Goal: Task Accomplishment & Management: Complete application form

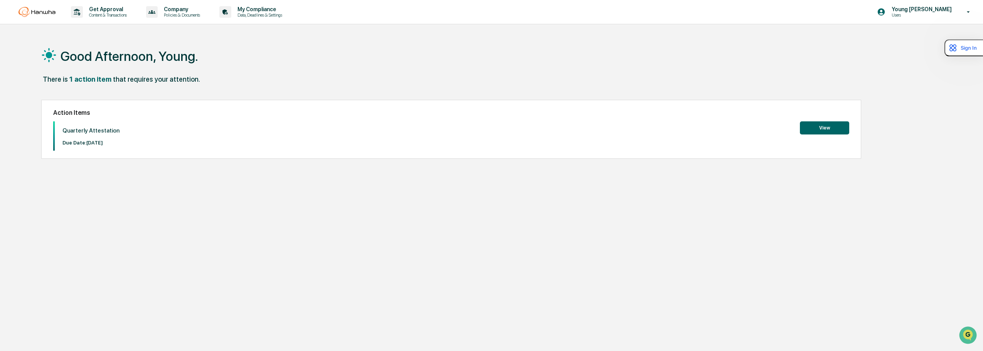
click at [805, 128] on button "View" at bounding box center [824, 127] width 49 height 13
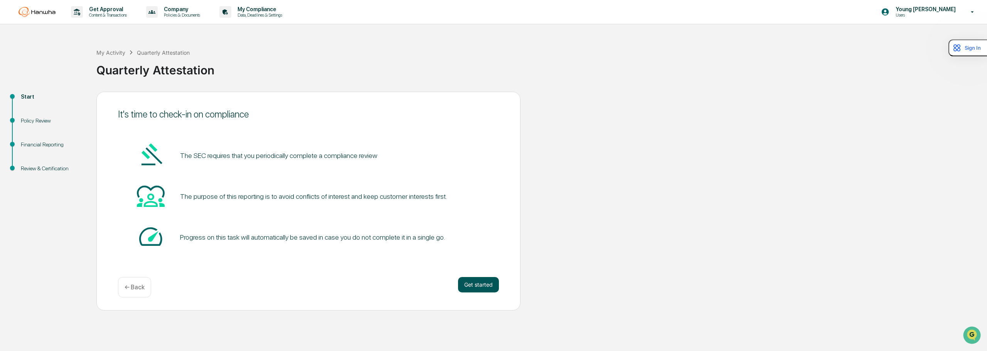
click at [490, 289] on button "Get started" at bounding box center [478, 284] width 41 height 15
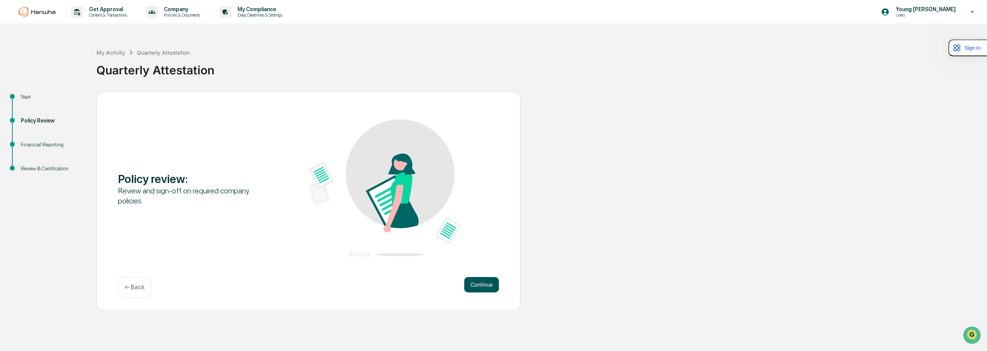
click at [478, 282] on button "Continue" at bounding box center [481, 284] width 35 height 15
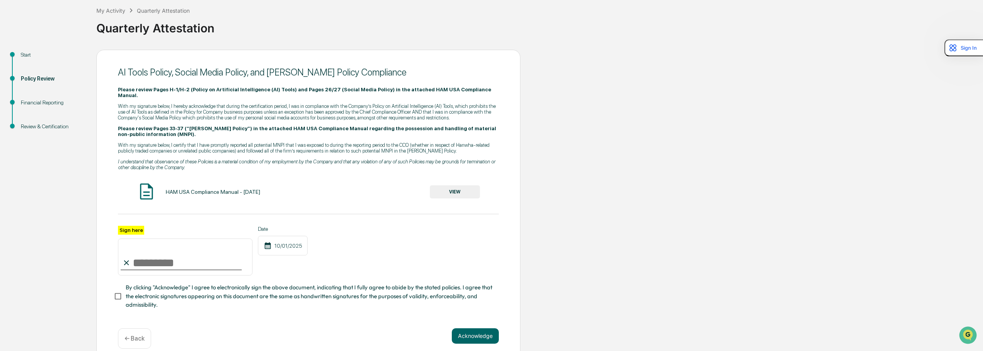
scroll to position [44, 0]
click at [184, 244] on input "Sign here" at bounding box center [185, 255] width 135 height 37
type input "**********"
click at [480, 327] on button "Acknowledge" at bounding box center [475, 334] width 47 height 15
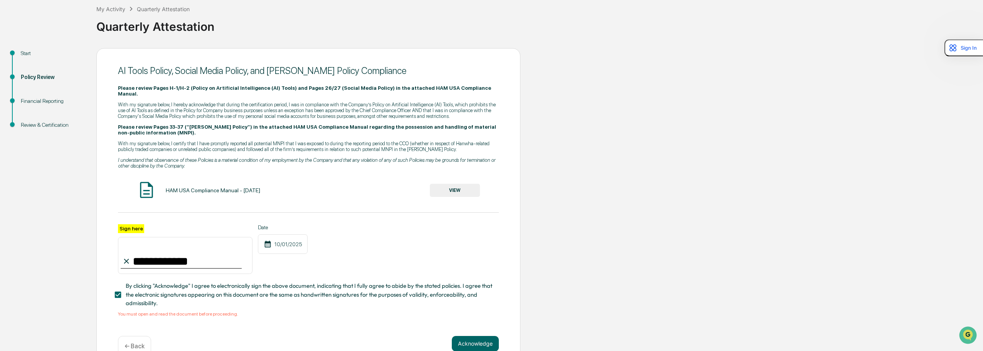
click at [442, 184] on button "VIEW" at bounding box center [455, 190] width 50 height 13
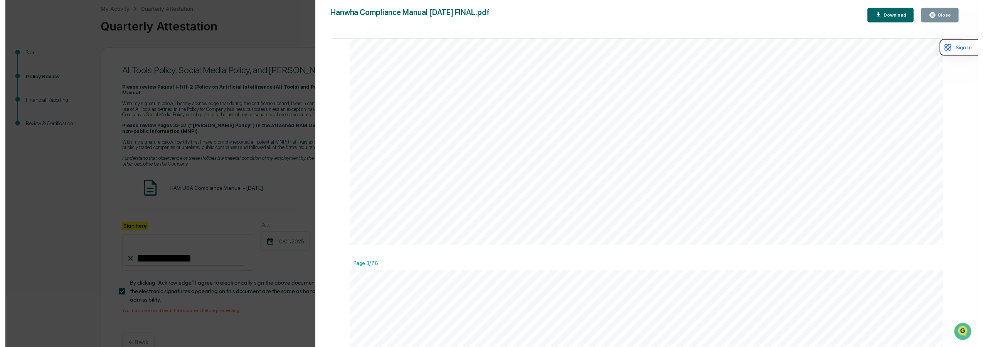
scroll to position [1696, 0]
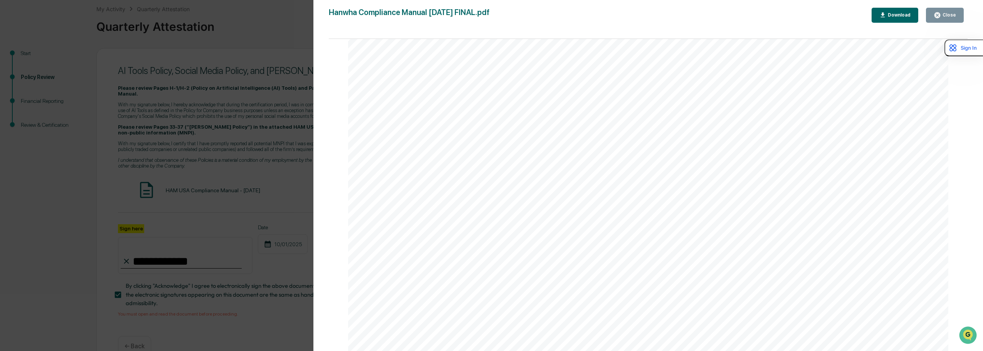
click at [947, 13] on div "Close" at bounding box center [948, 14] width 15 height 5
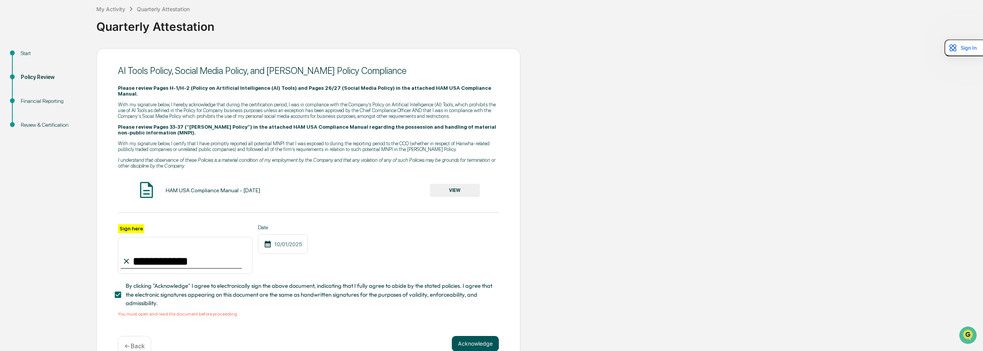
click at [483, 336] on button "Acknowledge" at bounding box center [475, 343] width 47 height 15
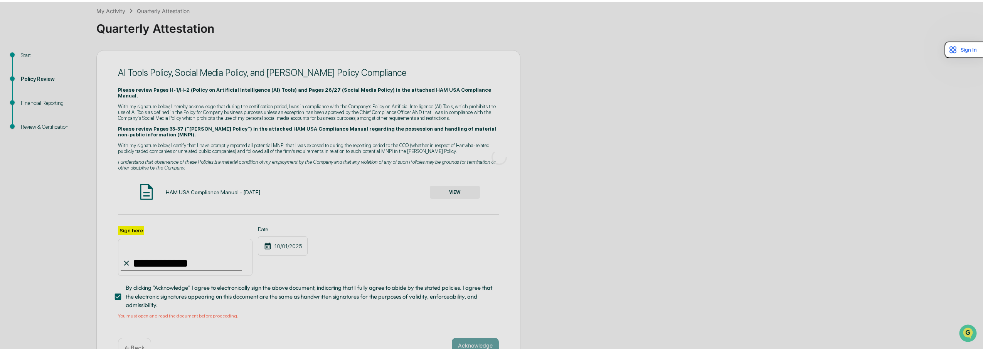
scroll to position [0, 0]
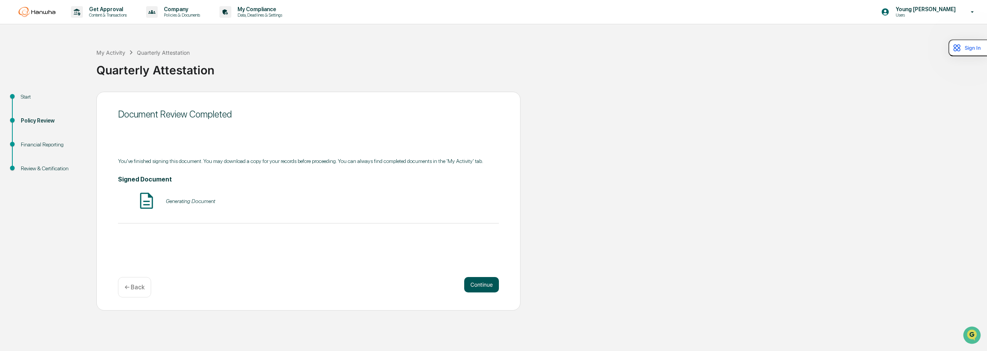
click at [485, 284] on button "Continue" at bounding box center [481, 284] width 35 height 15
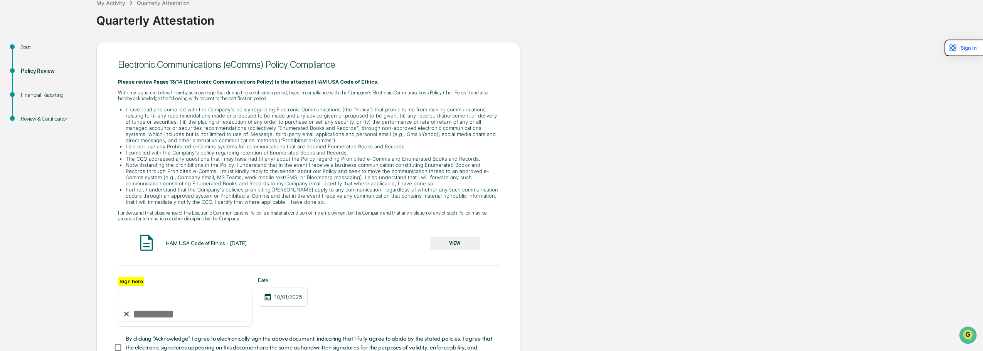
scroll to position [114, 0]
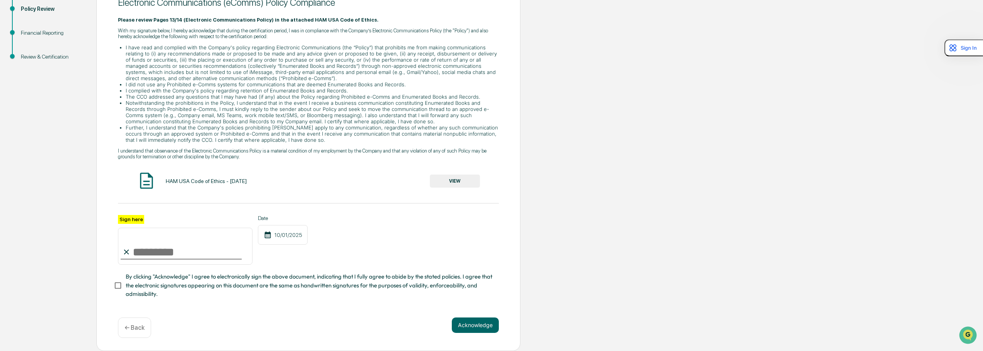
click at [220, 250] on input "Sign here" at bounding box center [185, 246] width 135 height 37
type input "**********"
click at [476, 322] on button "Acknowledge" at bounding box center [475, 325] width 47 height 15
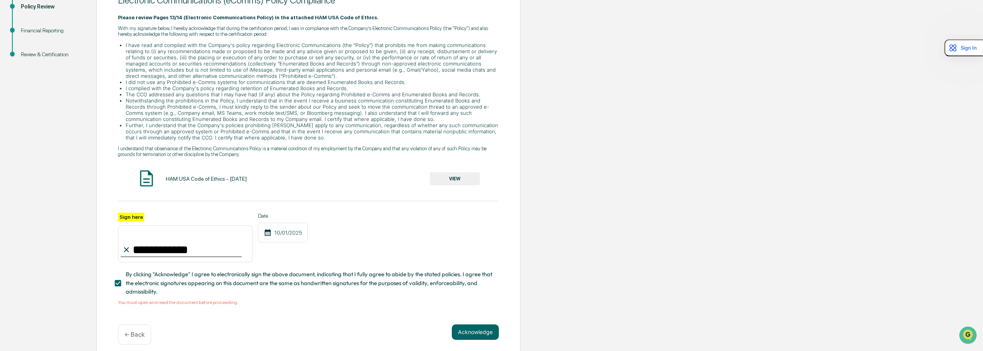
click at [444, 175] on button "VIEW" at bounding box center [455, 178] width 50 height 13
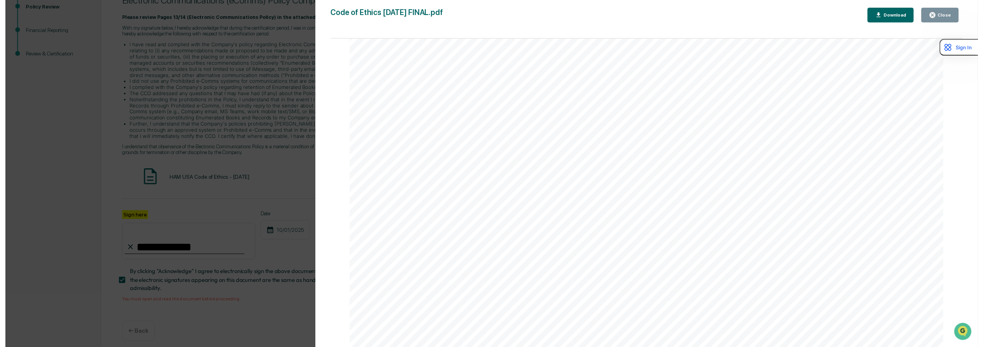
scroll to position [2621, 0]
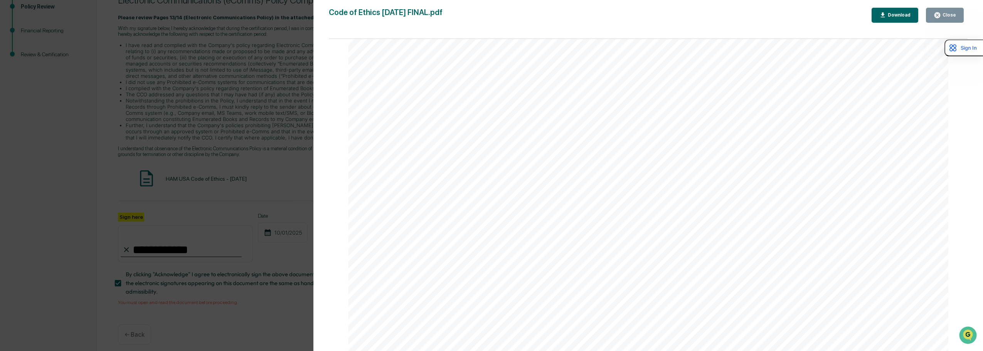
click at [937, 22] on button "Close" at bounding box center [945, 15] width 38 height 15
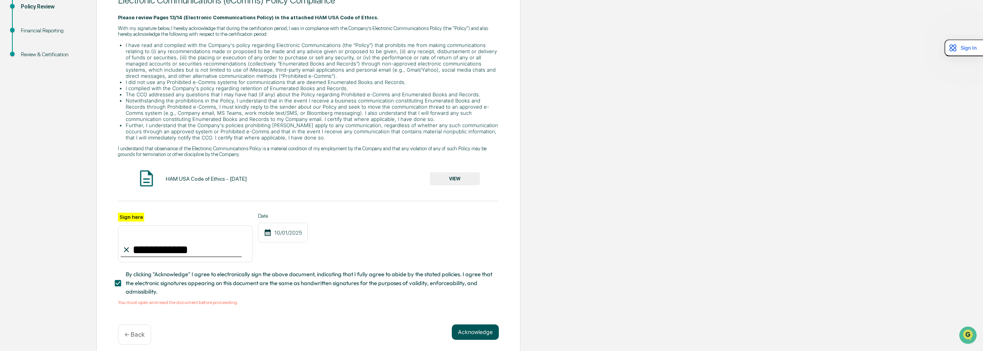
click at [475, 336] on button "Acknowledge" at bounding box center [475, 332] width 47 height 15
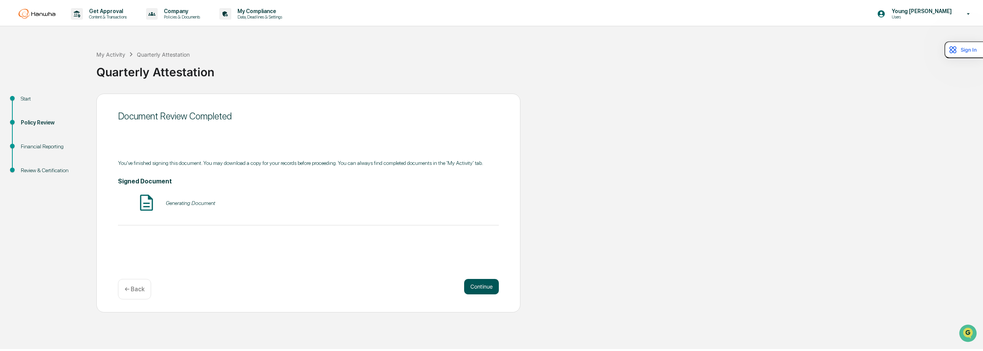
scroll to position [0, 0]
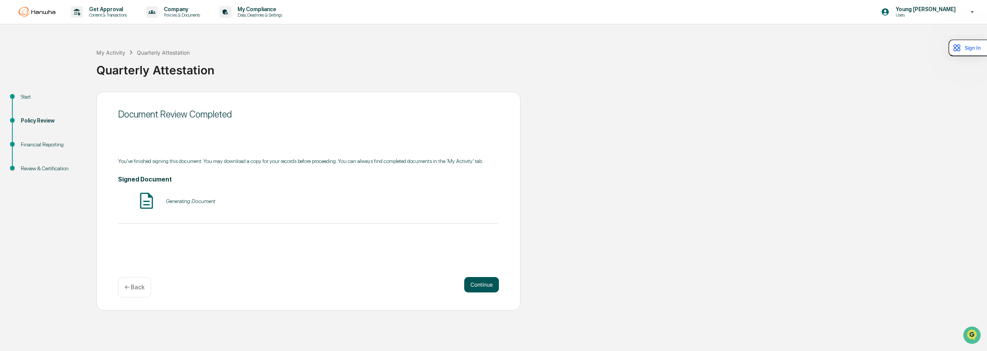
click at [478, 283] on button "Continue" at bounding box center [481, 284] width 35 height 15
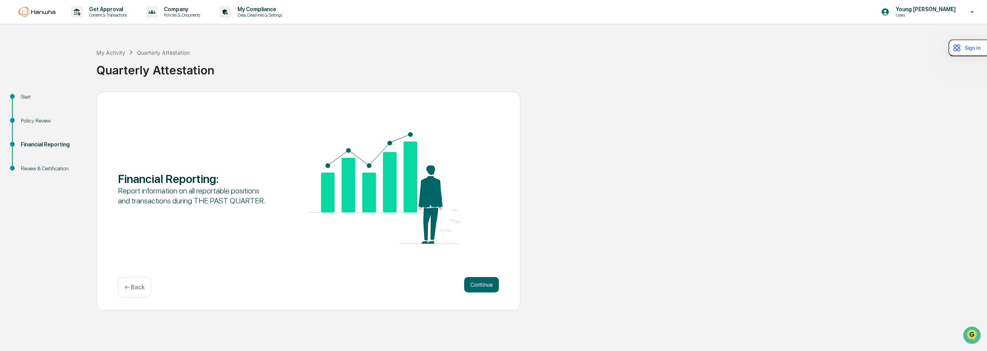
click at [476, 276] on div "Financial Reporting : Report information on all reportable positions and transa…" at bounding box center [308, 201] width 424 height 219
click at [476, 281] on button "Continue" at bounding box center [481, 284] width 35 height 15
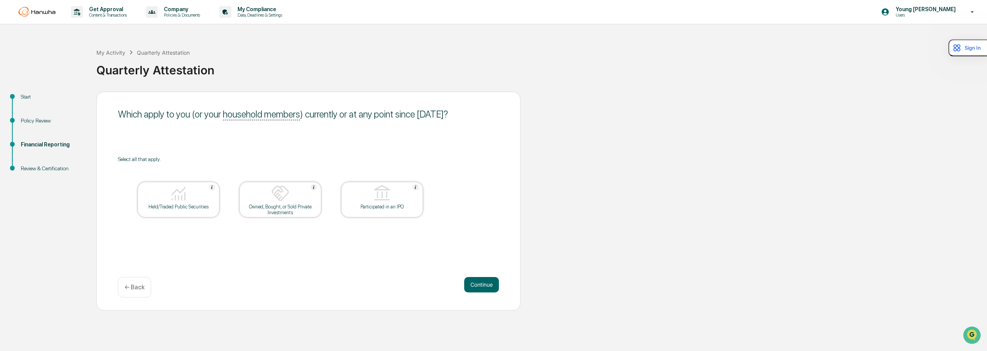
click at [205, 202] on div at bounding box center [178, 194] width 77 height 20
click at [492, 289] on button "Continue" at bounding box center [481, 284] width 35 height 15
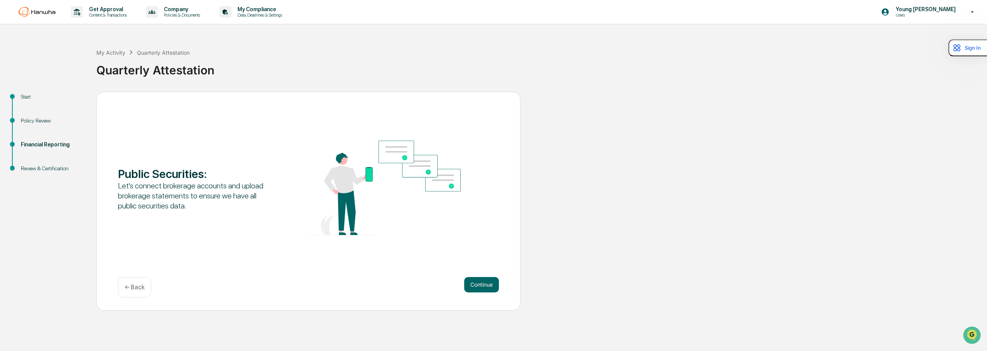
click at [492, 289] on button "Continue" at bounding box center [481, 284] width 35 height 15
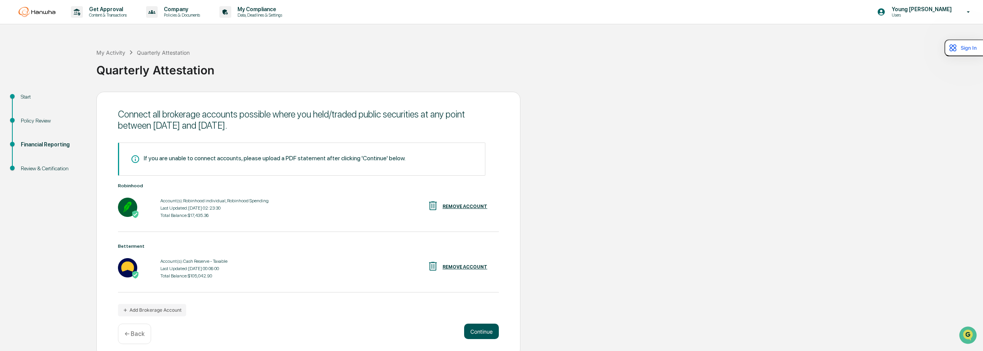
click at [482, 327] on button "Continue" at bounding box center [481, 331] width 35 height 15
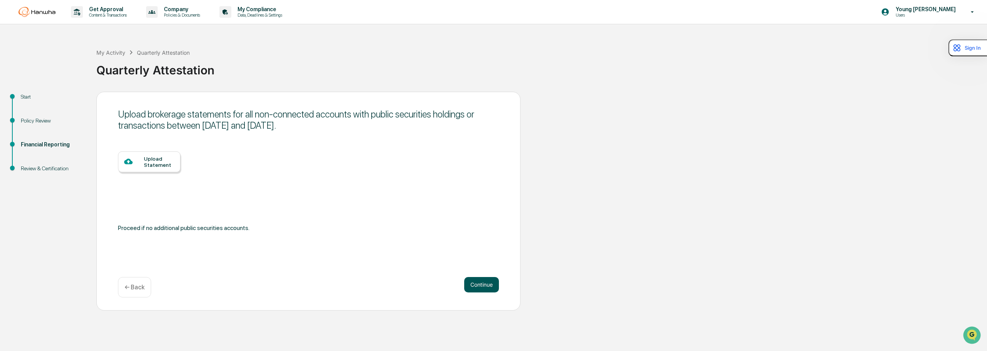
click at [482, 291] on button "Continue" at bounding box center [481, 284] width 35 height 15
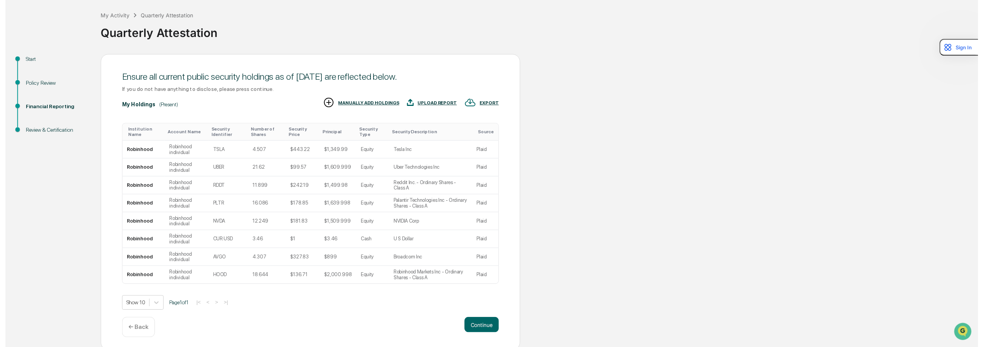
scroll to position [40, 0]
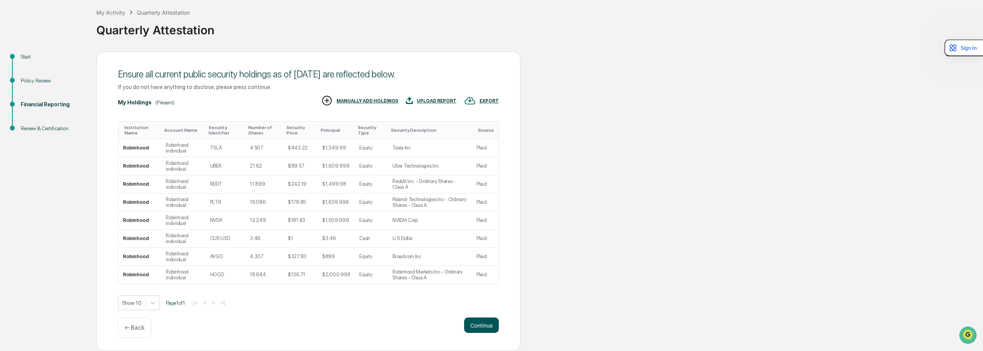
click at [478, 323] on button "Continue" at bounding box center [481, 325] width 35 height 15
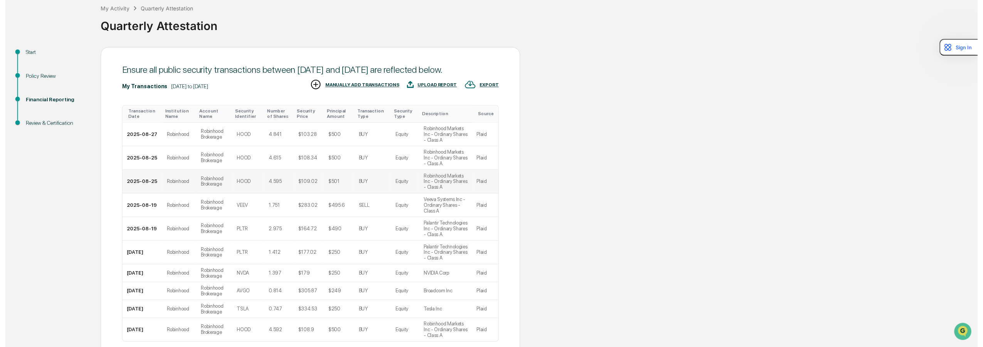
scroll to position [117, 0]
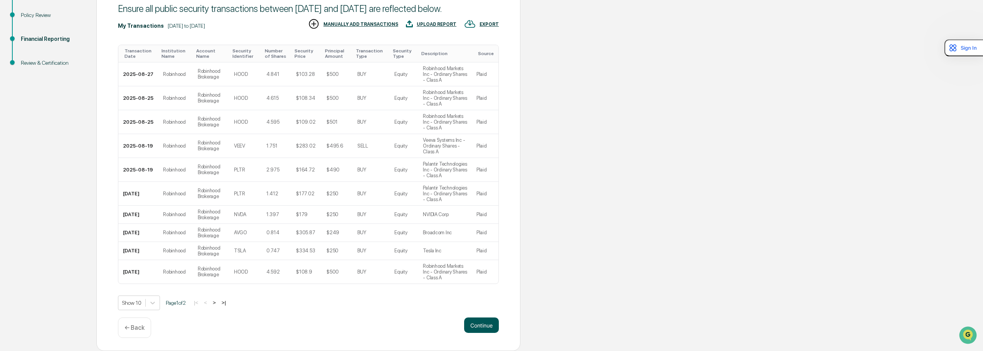
click at [480, 325] on button "Continue" at bounding box center [481, 325] width 35 height 15
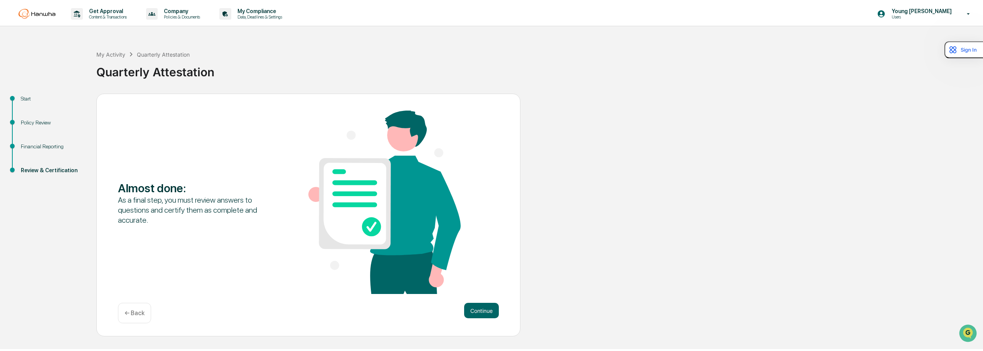
scroll to position [0, 0]
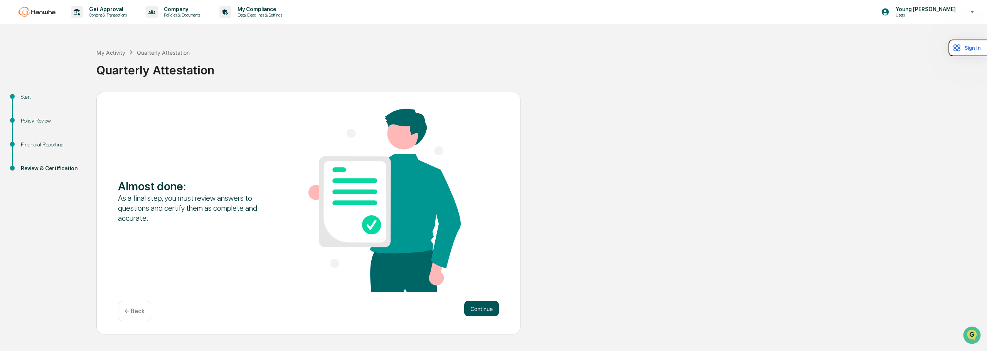
click at [478, 309] on button "Continue" at bounding box center [481, 308] width 35 height 15
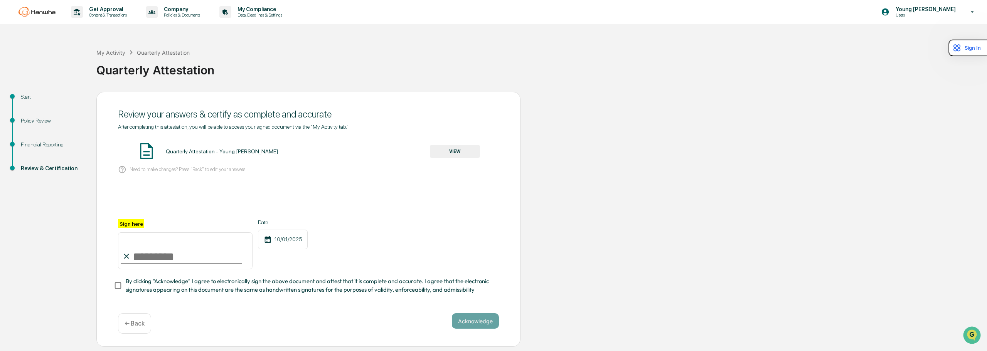
click at [188, 264] on input "Sign here" at bounding box center [185, 250] width 135 height 37
type input "**********"
click at [477, 326] on button "Acknowledge" at bounding box center [475, 320] width 47 height 15
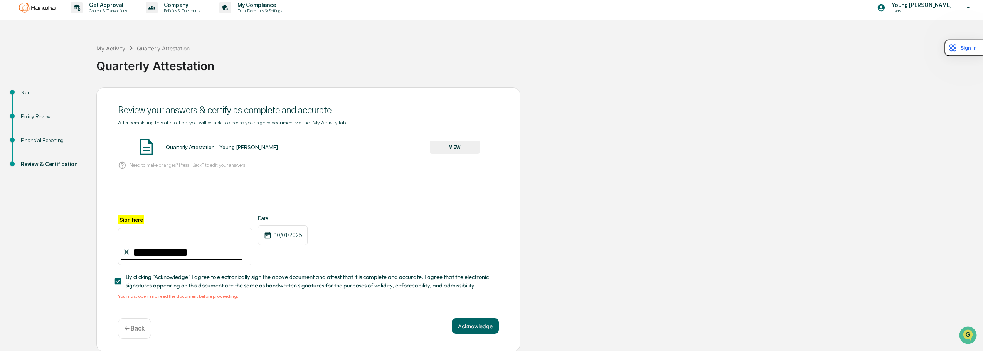
scroll to position [7, 0]
click at [457, 145] on button "VIEW" at bounding box center [455, 146] width 50 height 13
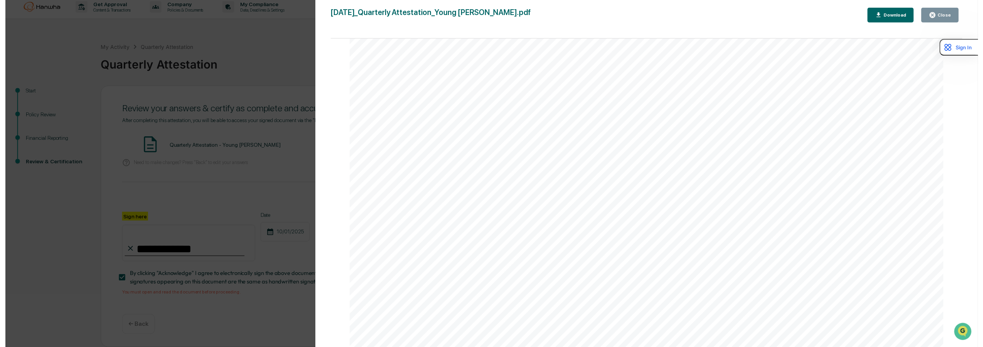
scroll to position [2302, 0]
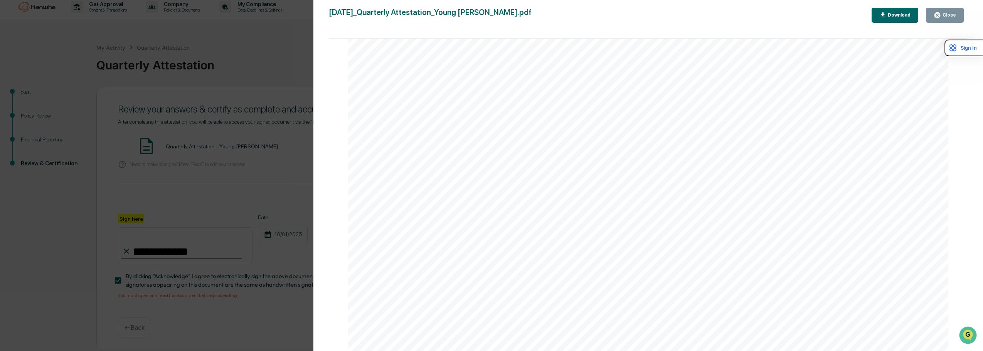
click at [947, 17] on div "Close" at bounding box center [948, 14] width 15 height 5
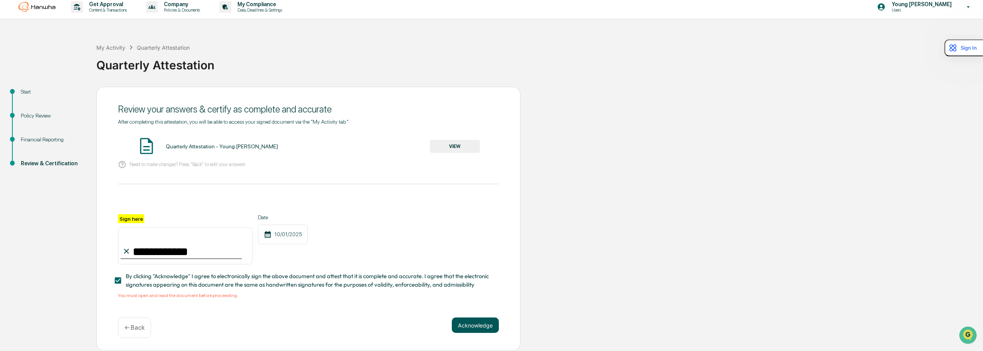
click at [483, 328] on button "Acknowledge" at bounding box center [475, 325] width 47 height 15
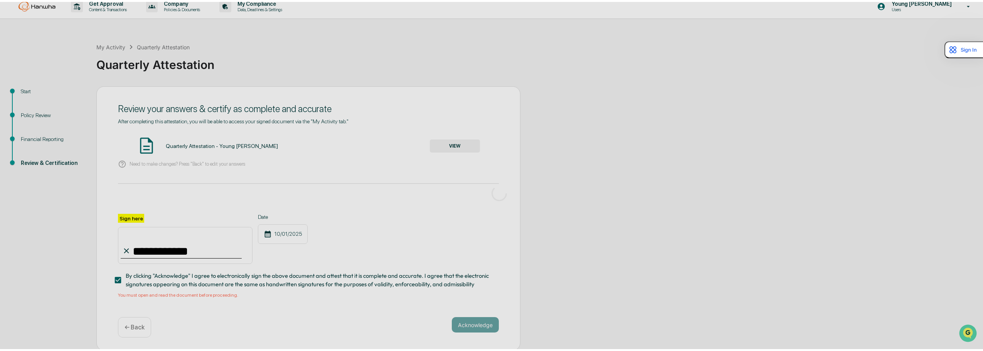
scroll to position [0, 0]
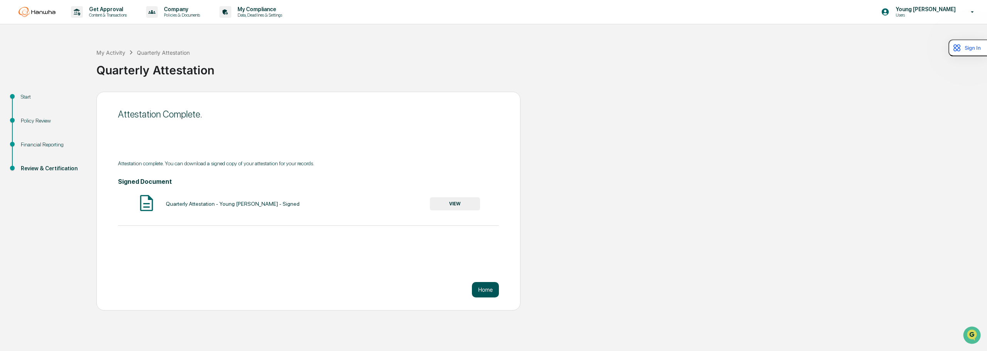
click at [482, 291] on button "Home" at bounding box center [485, 289] width 27 height 15
